Goal: Navigation & Orientation: Find specific page/section

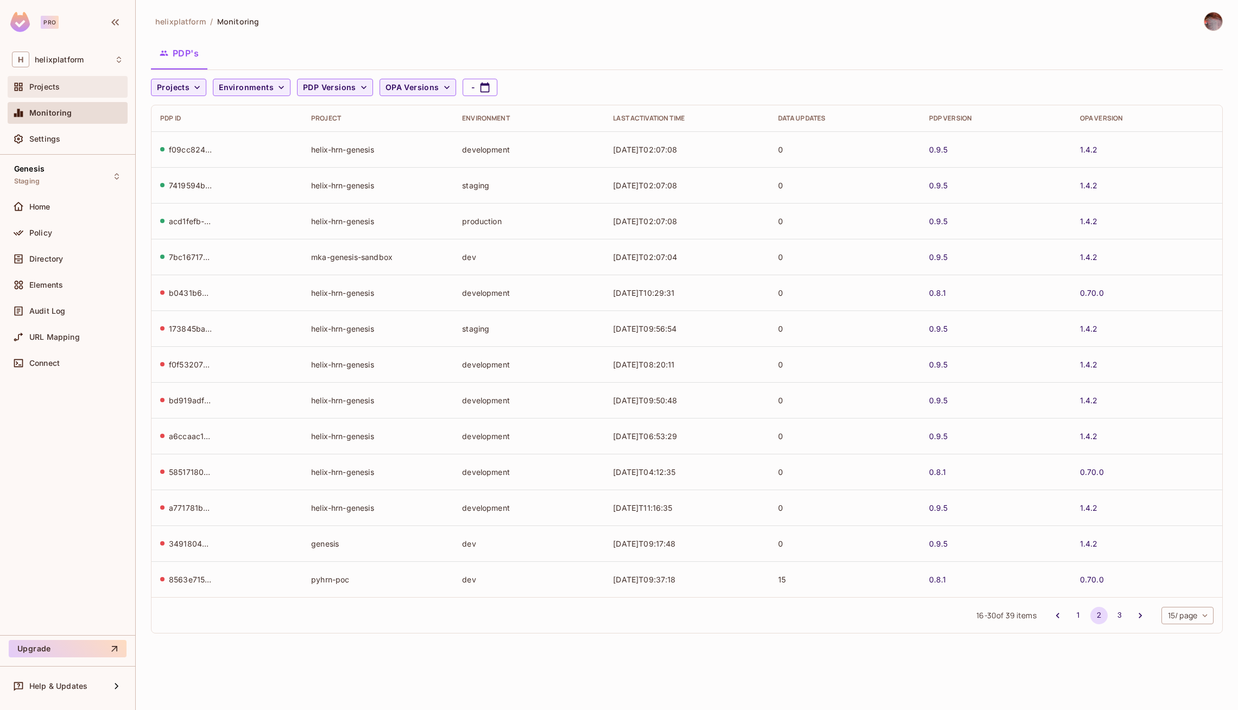
click at [50, 85] on span "Projects" at bounding box center [44, 87] width 30 height 9
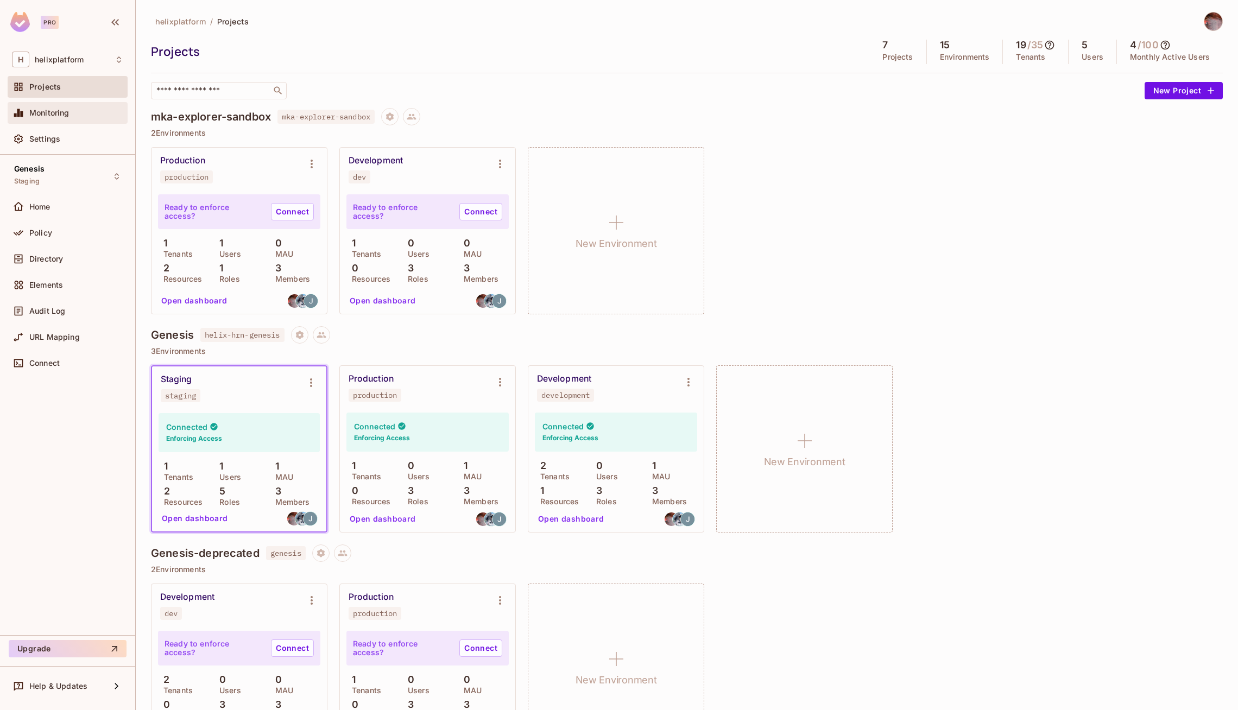
click at [80, 114] on div "Monitoring" at bounding box center [76, 113] width 94 height 9
